Goal: Task Accomplishment & Management: Use online tool/utility

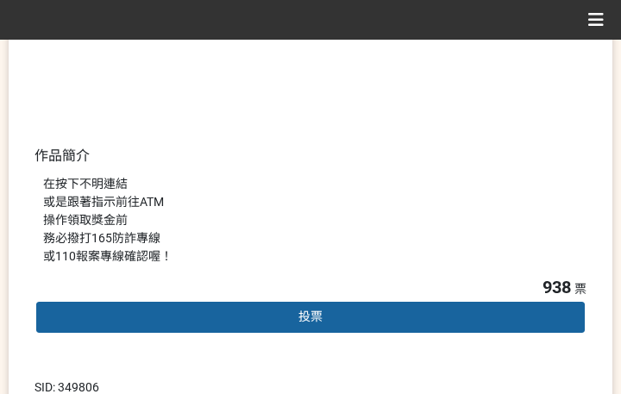
scroll to position [431, 0]
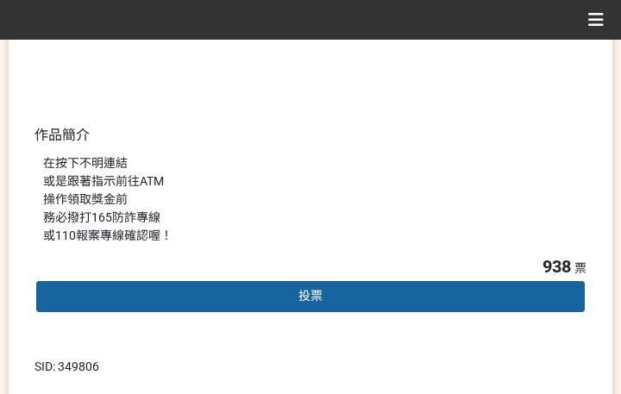
drag, startPoint x: 298, startPoint y: 299, endPoint x: 287, endPoint y: 290, distance: 14.0
click at [297, 299] on div "投票" at bounding box center [310, 296] width 552 height 34
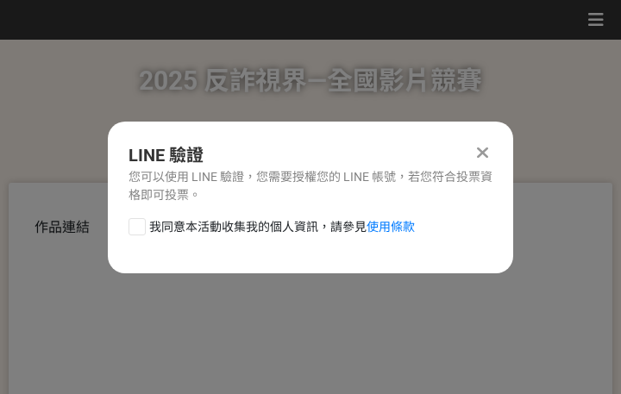
scroll to position [0, 0]
click at [235, 224] on span "我同意本活動收集我的個人資訊，請參見 使用條款" at bounding box center [282, 227] width 266 height 18
click at [141, 224] on input "我同意本活動收集我的個人資訊，請參見 使用條款" at bounding box center [134, 226] width 11 height 11
checkbox input "false"
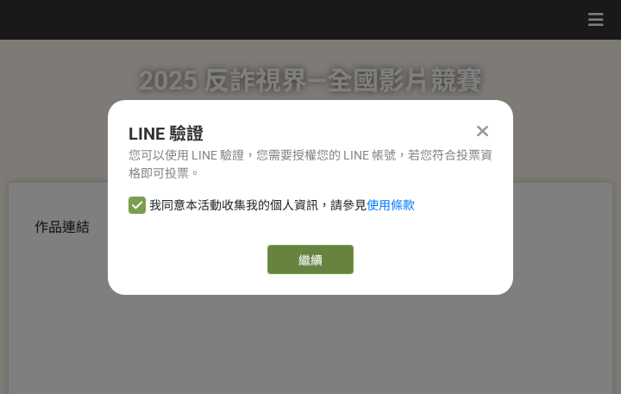
click at [334, 263] on link "繼續" at bounding box center [310, 259] width 86 height 29
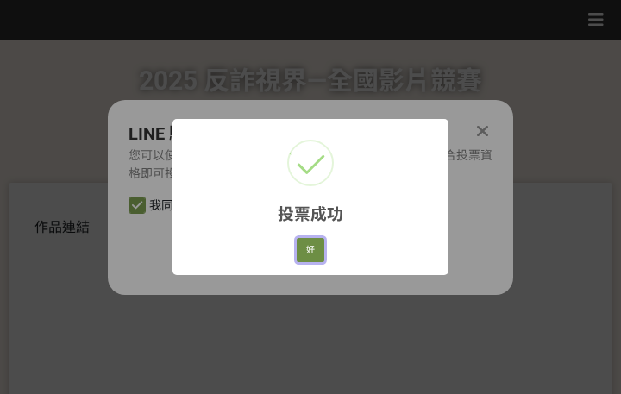
click at [304, 253] on button "好" at bounding box center [311, 250] width 28 height 24
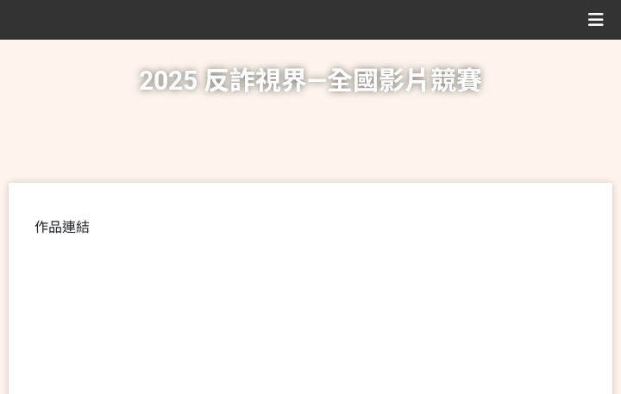
scroll to position [352, 0]
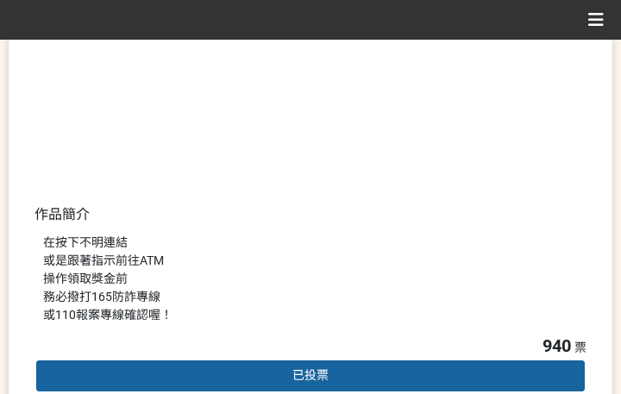
drag, startPoint x: 390, startPoint y: 255, endPoint x: 467, endPoint y: 194, distance: 98.9
click at [390, 255] on div "在按下不明連結 或是跟著指示前往ATM 操作領取獎金前 務必撥打165防詐專線 或110報案專線確認喔！" at bounding box center [310, 279] width 535 height 91
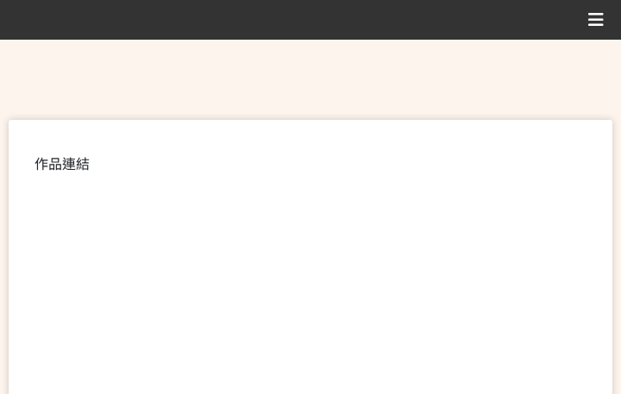
scroll to position [494, 0]
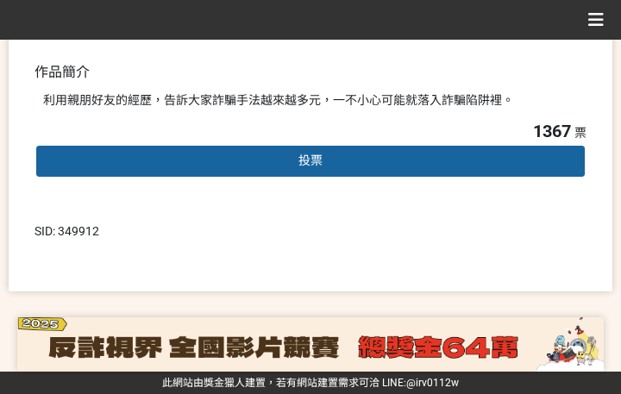
click at [310, 165] on span "投票" at bounding box center [310, 160] width 24 height 14
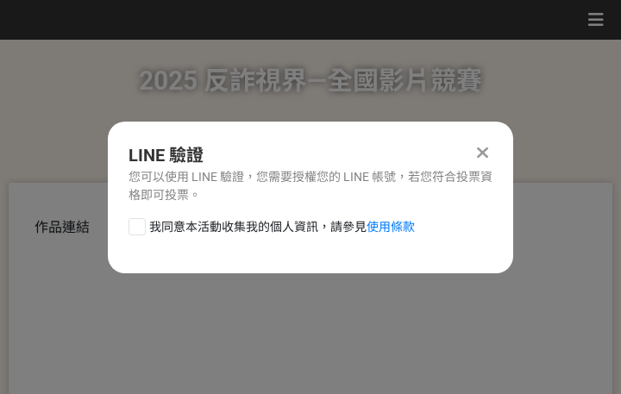
click at [226, 231] on span "我同意本活動收集我的個人資訊，請參見 使用條款" at bounding box center [282, 227] width 266 height 18
click at [141, 231] on input "我同意本活動收集我的個人資訊，請參見 使用條款" at bounding box center [134, 226] width 11 height 11
checkbox input "false"
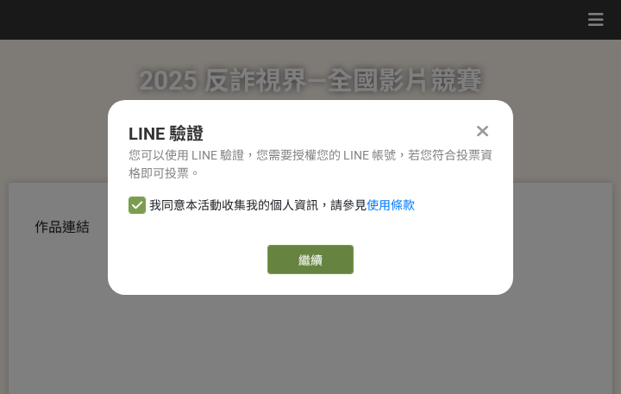
click at [307, 256] on link "繼續" at bounding box center [310, 259] width 86 height 29
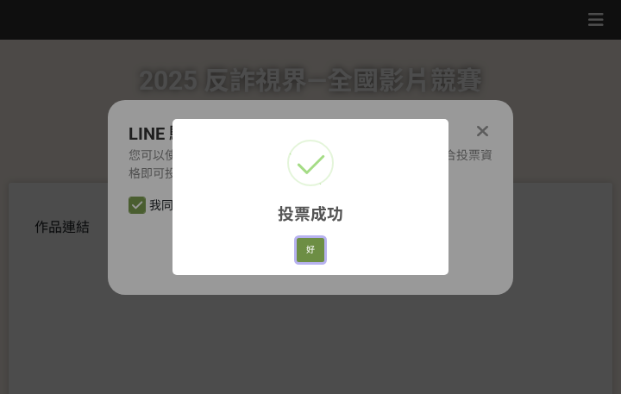
click at [314, 244] on button "好" at bounding box center [311, 250] width 28 height 24
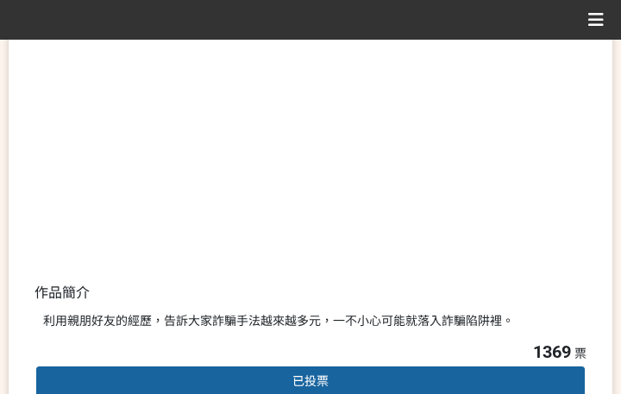
scroll to position [387, 0]
